Goal: Information Seeking & Learning: Learn about a topic

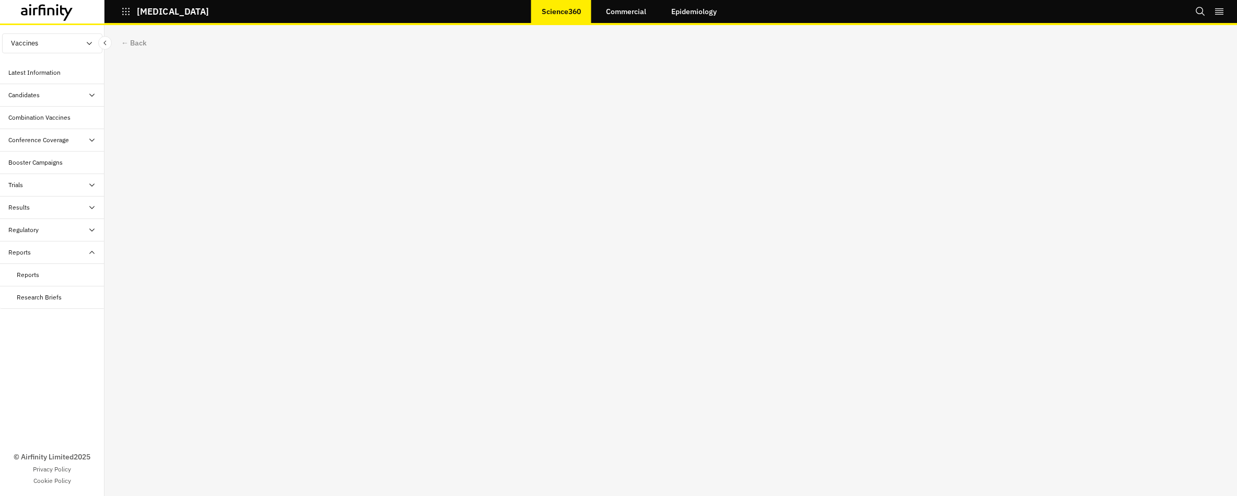
click at [45, 283] on div "Reports" at bounding box center [52, 275] width 104 height 22
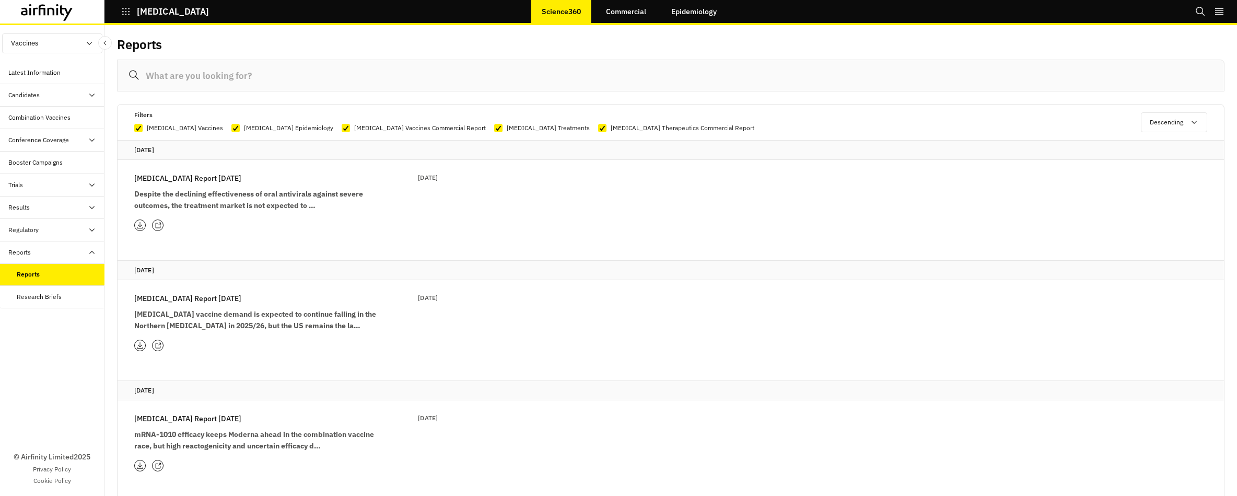
click at [155, 218] on div "[MEDICAL_DATA] Report [DATE] Sep 2025 Despite the declining effectiveness of or…" at bounding box center [285, 201] width 303 height 58
click at [159, 225] on icon at bounding box center [158, 225] width 7 height 7
